Goal: Check status: Check status

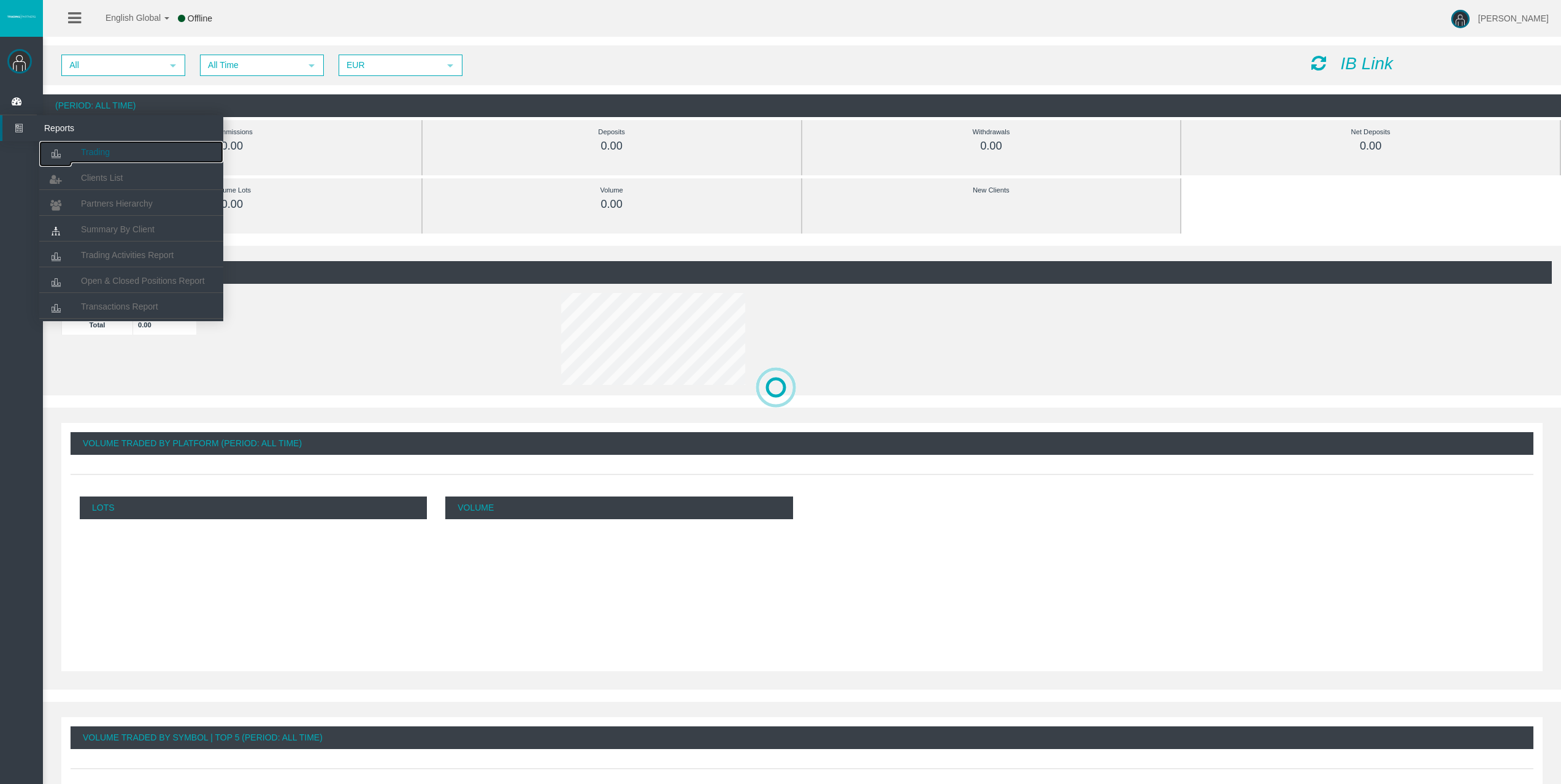
click at [87, 157] on link "Trading" at bounding box center [131, 152] width 184 height 22
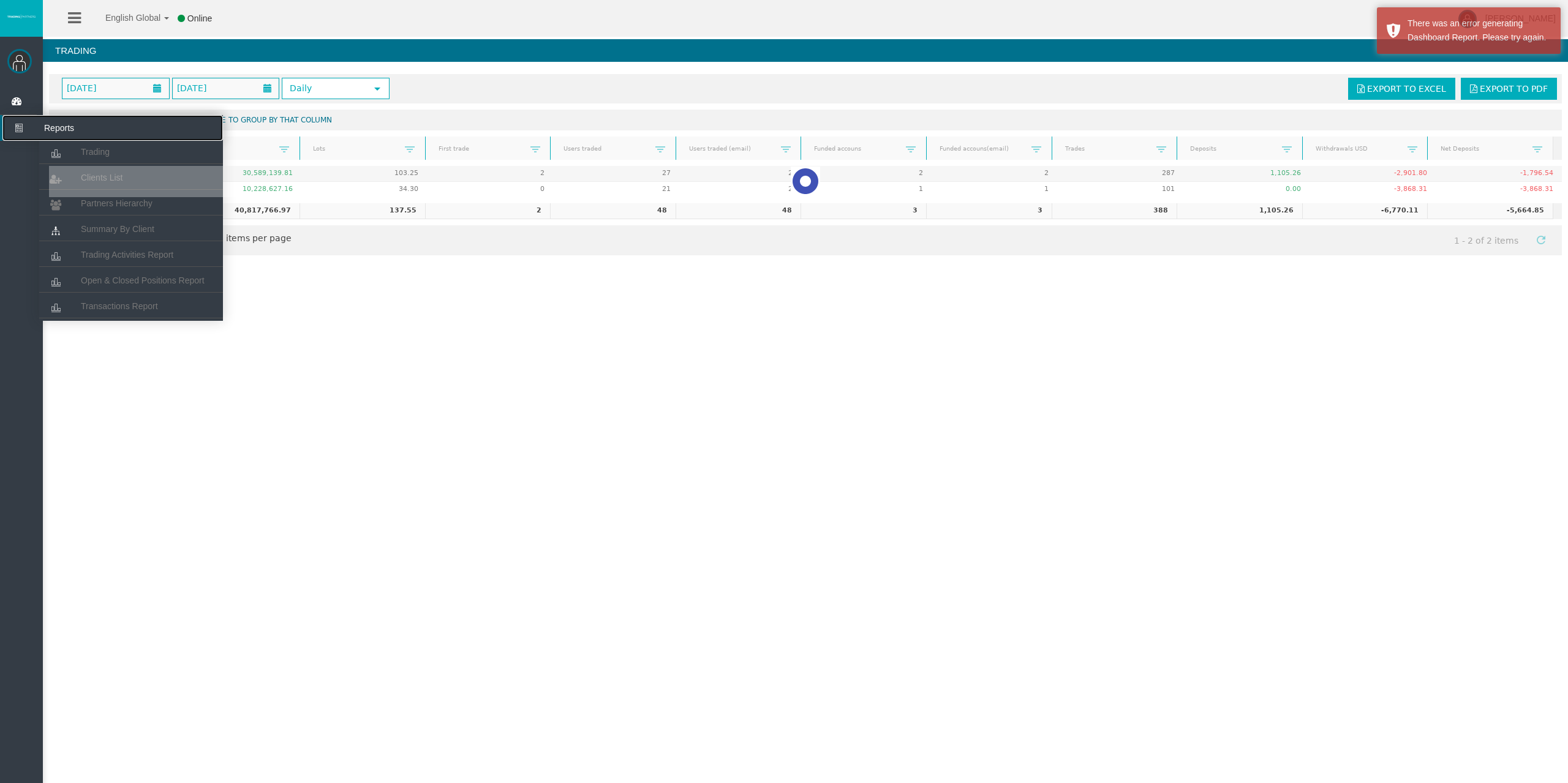
click at [51, 124] on span "Reports" at bounding box center [94, 127] width 120 height 26
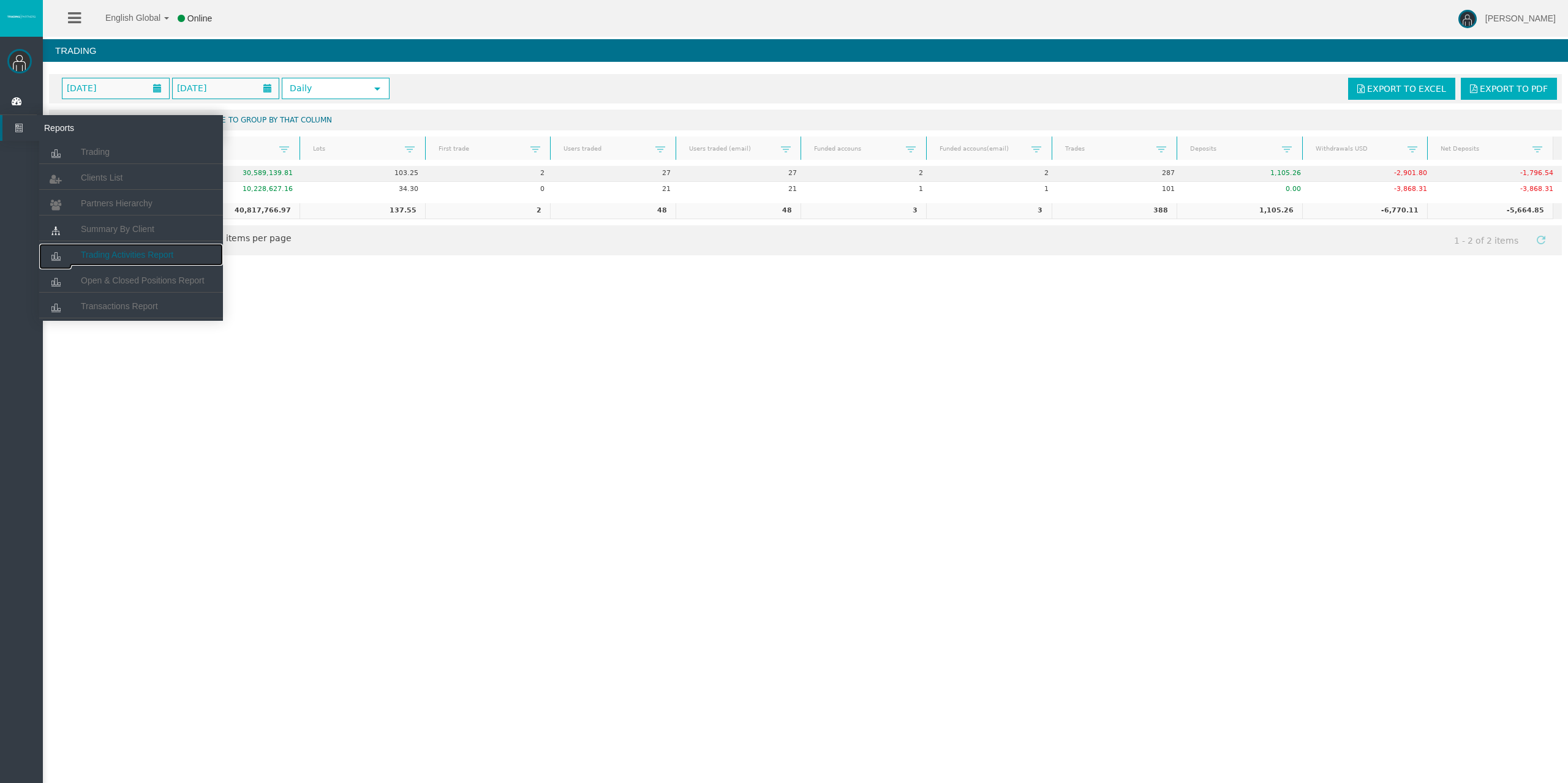
click at [109, 249] on link "Trading Activities Report" at bounding box center [131, 255] width 183 height 22
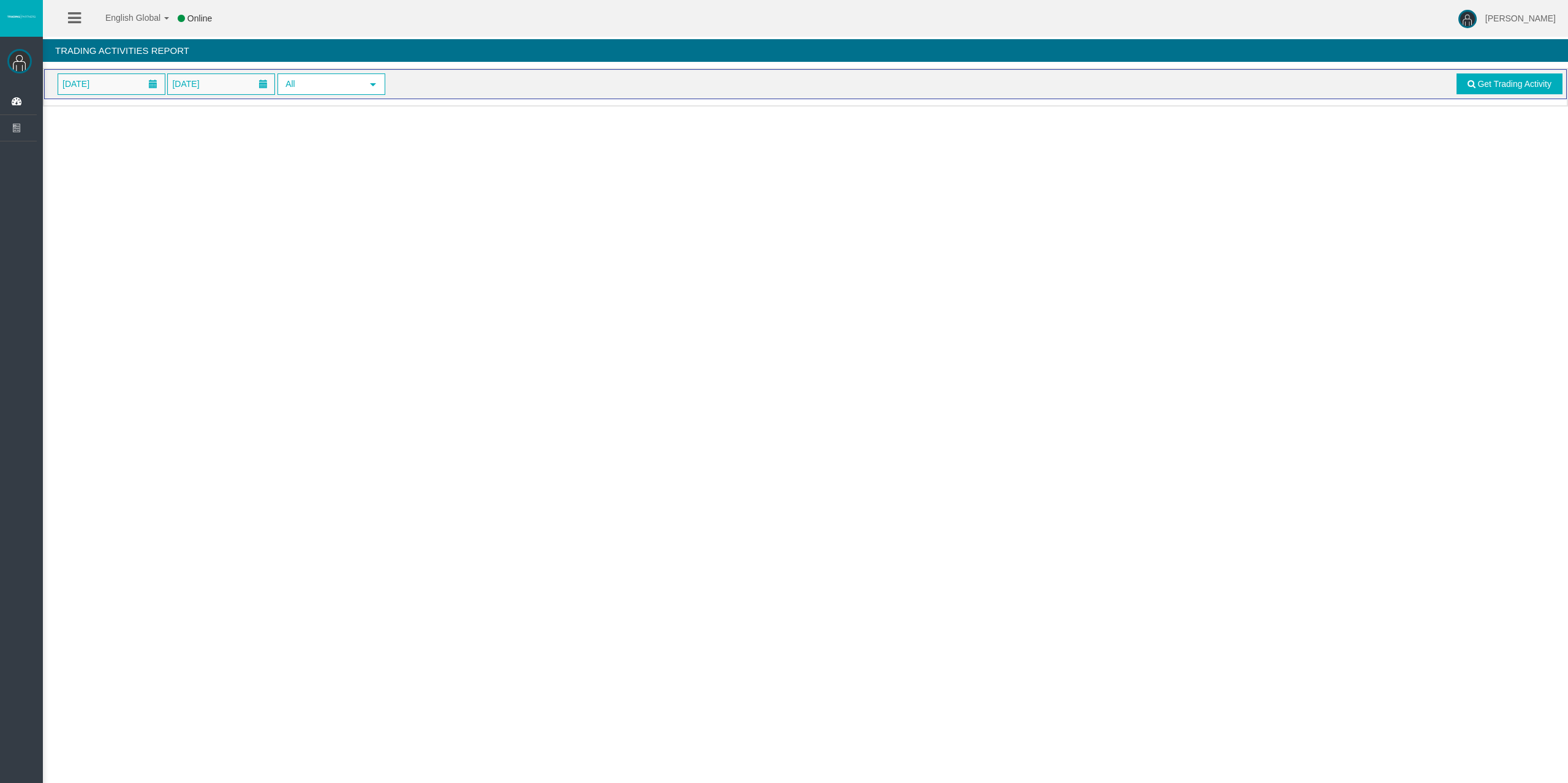
click at [116, 94] on span "[DATE]" at bounding box center [111, 83] width 108 height 21
click at [117, 91] on span "[DATE]" at bounding box center [111, 84] width 106 height 20
click at [109, 169] on link "2" at bounding box center [117, 165] width 23 height 22
click at [1474, 87] on span at bounding box center [1471, 83] width 8 height 9
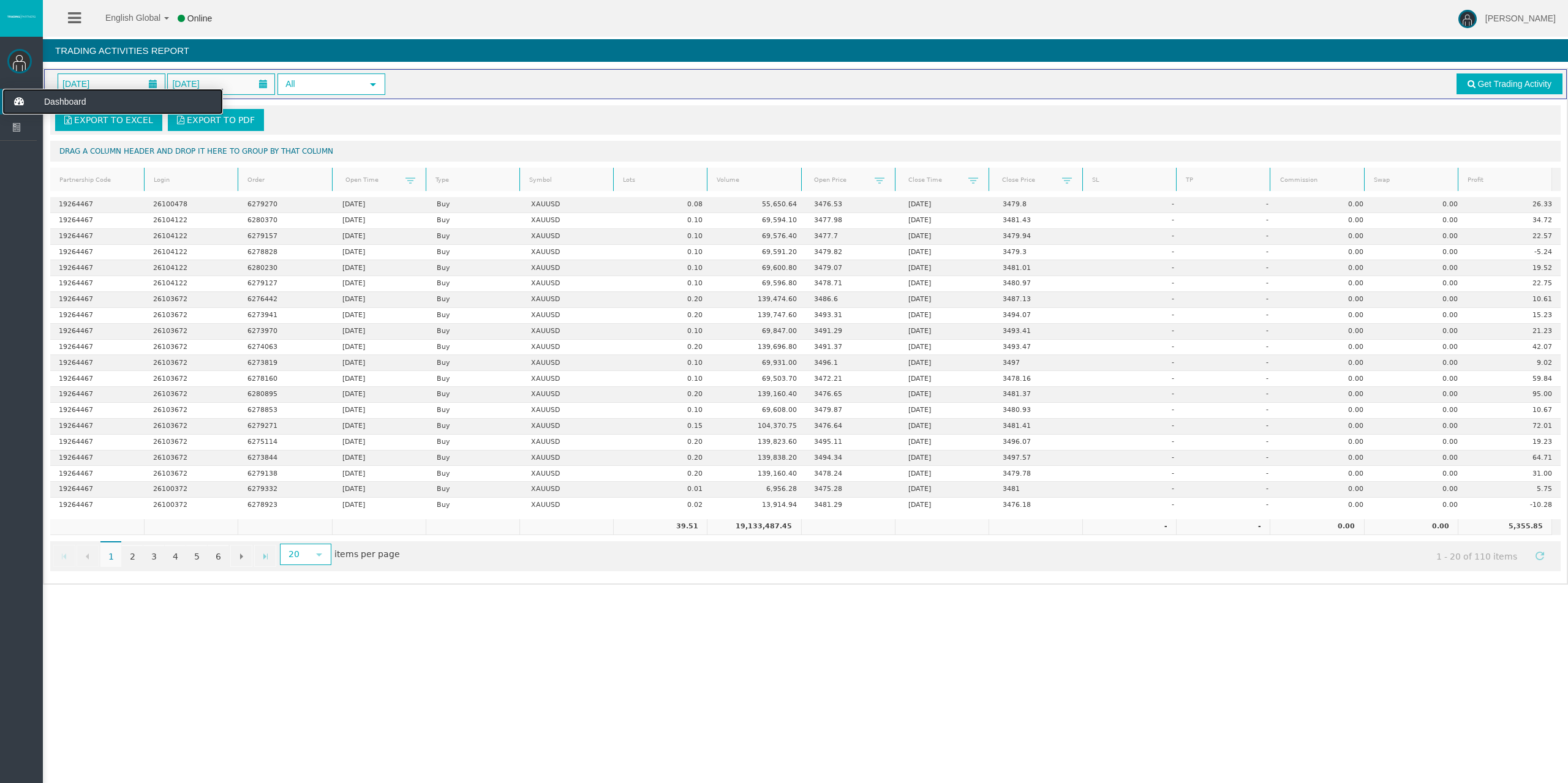
click at [20, 95] on icon at bounding box center [18, 102] width 32 height 26
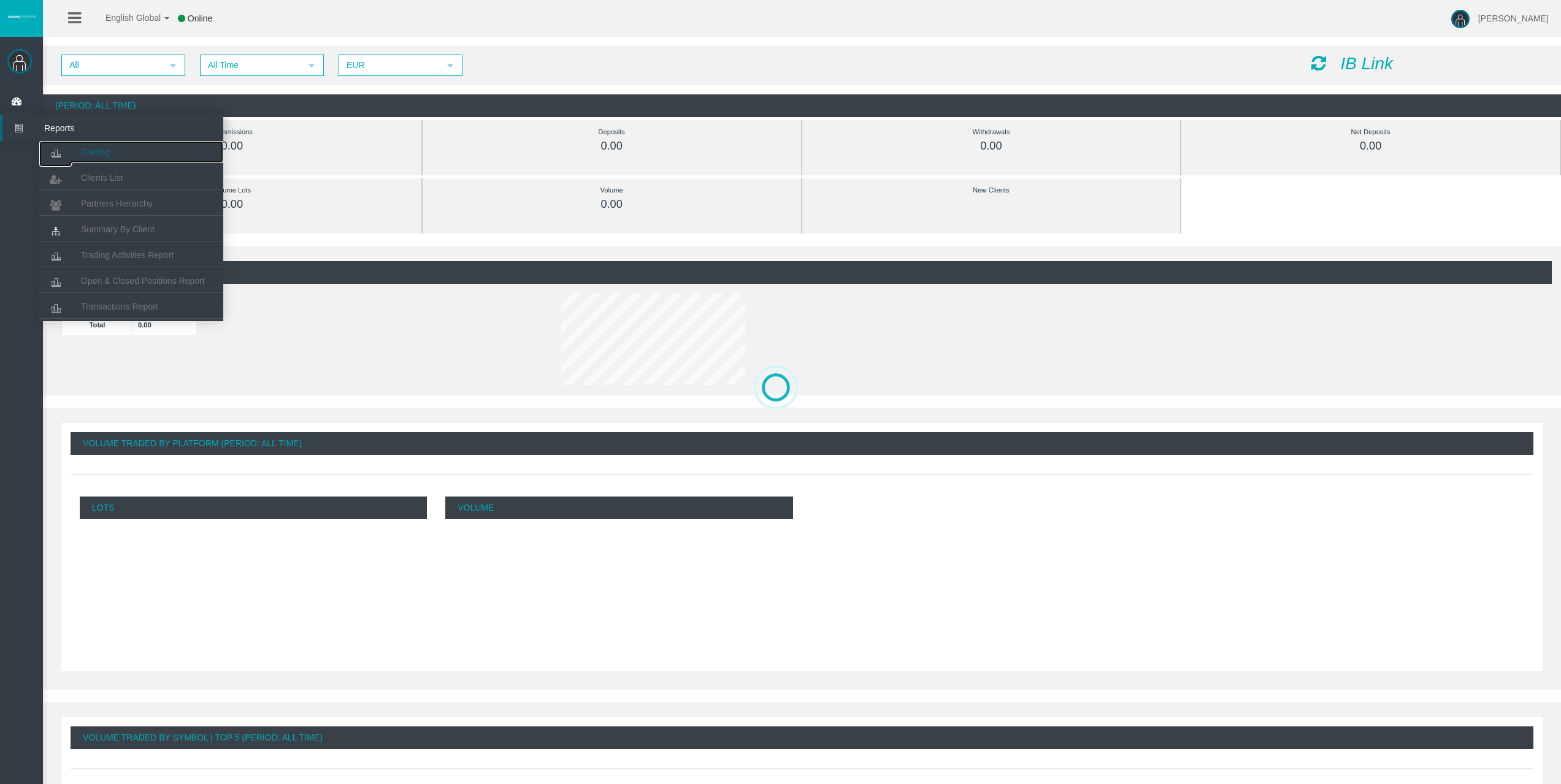
click at [73, 150] on link "Trading" at bounding box center [131, 152] width 184 height 22
